Goal: Task Accomplishment & Management: Use online tool/utility

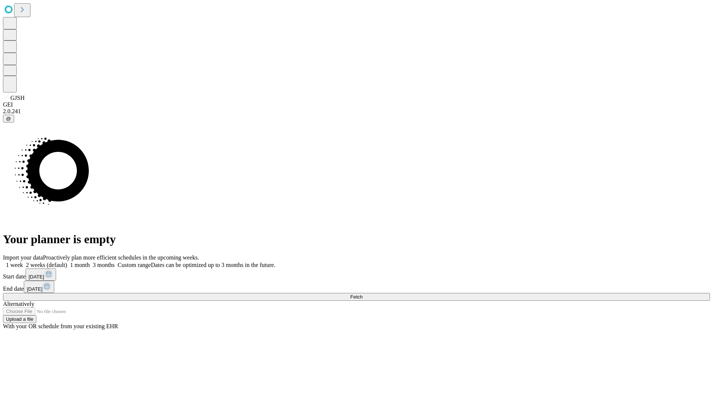
click at [363, 294] on span "Fetch" at bounding box center [356, 297] width 12 height 6
